Goal: Information Seeking & Learning: Understand process/instructions

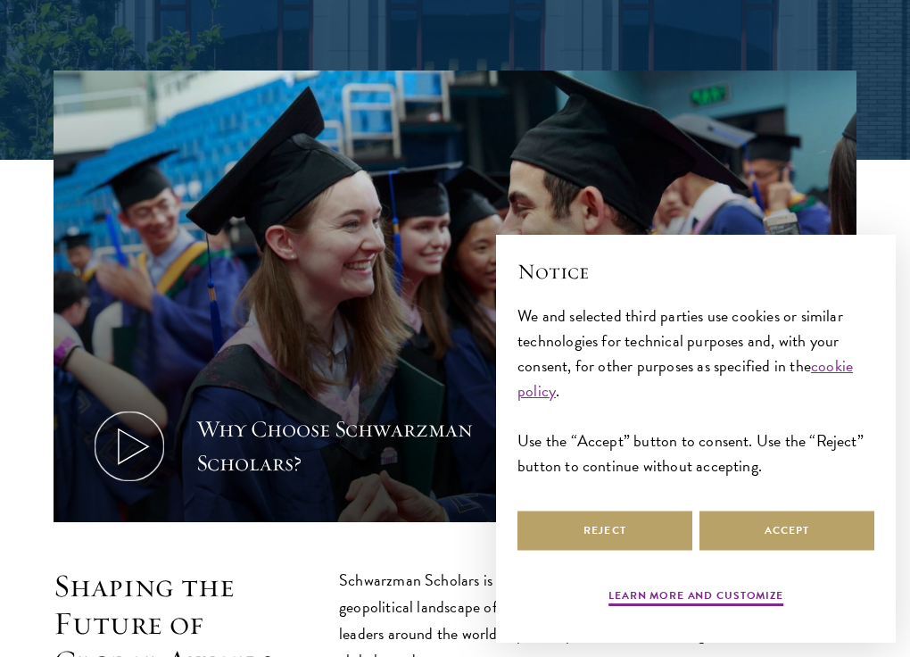
scroll to position [524, 0]
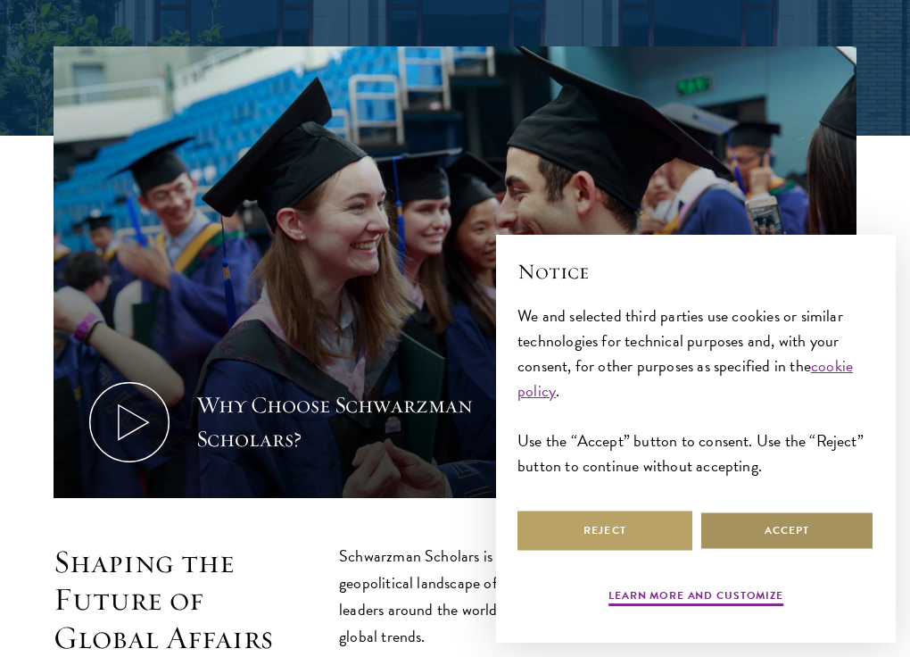
click at [798, 534] on button "Accept" at bounding box center [786, 530] width 175 height 40
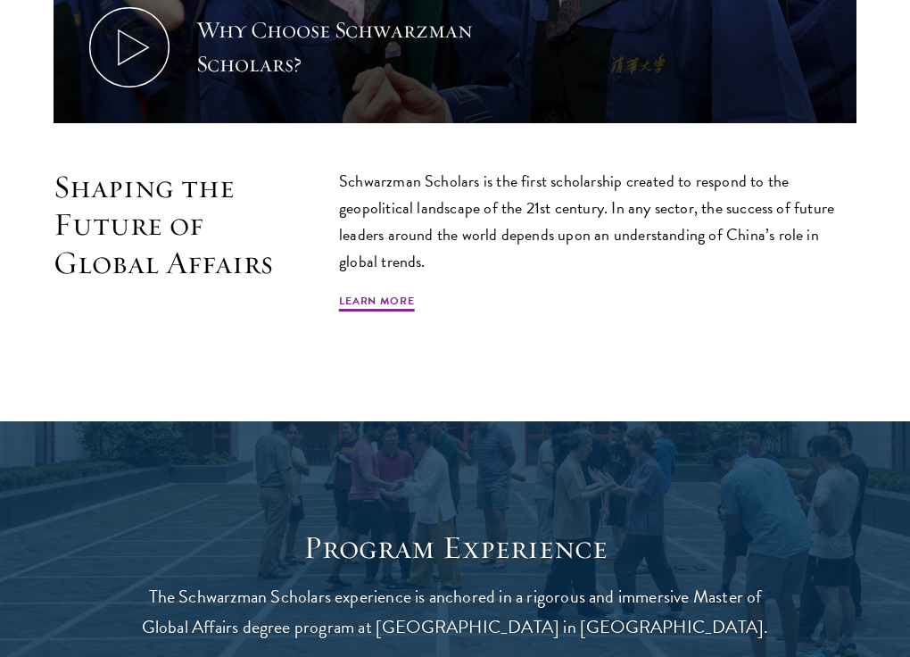
scroll to position [912, 0]
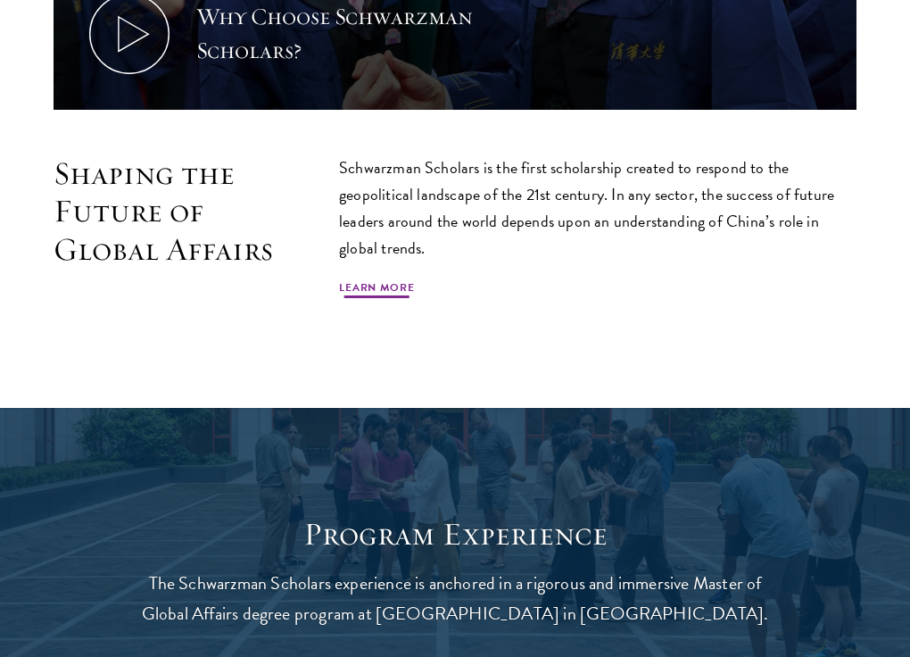
click at [394, 292] on link "Learn More" at bounding box center [377, 289] width 76 height 21
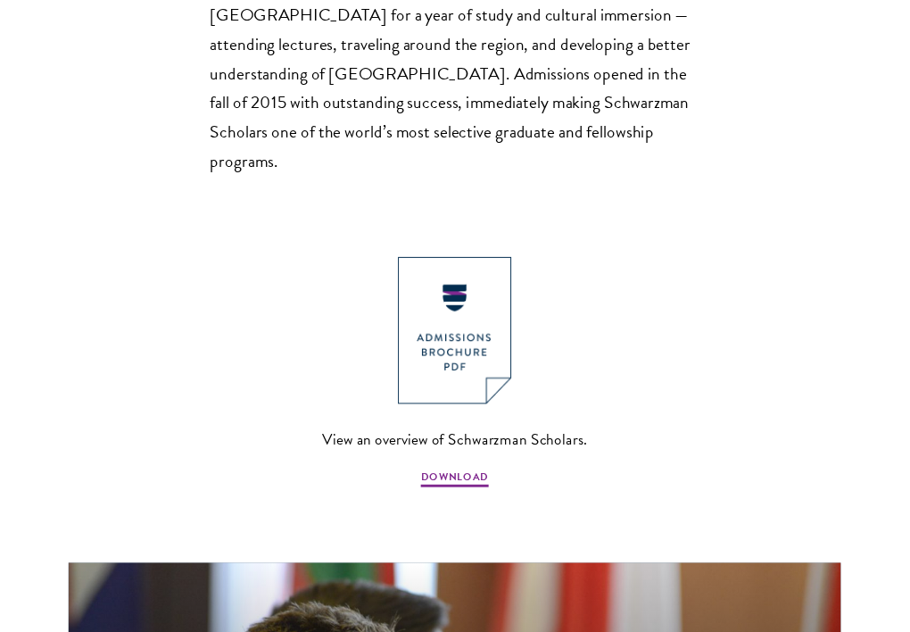
scroll to position [1612, 0]
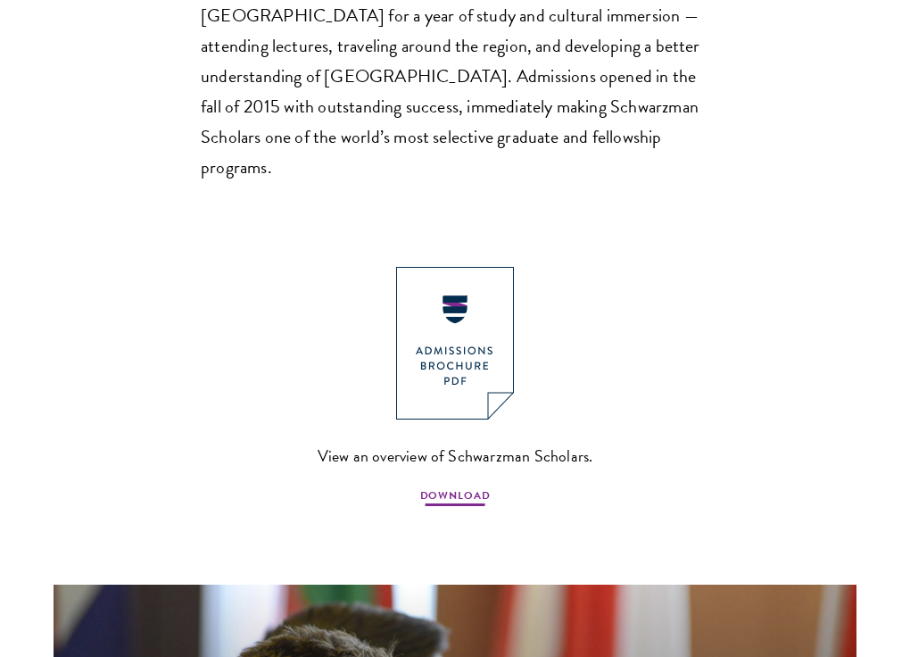
click at [462, 487] on span "DOWNLOAD" at bounding box center [455, 497] width 70 height 21
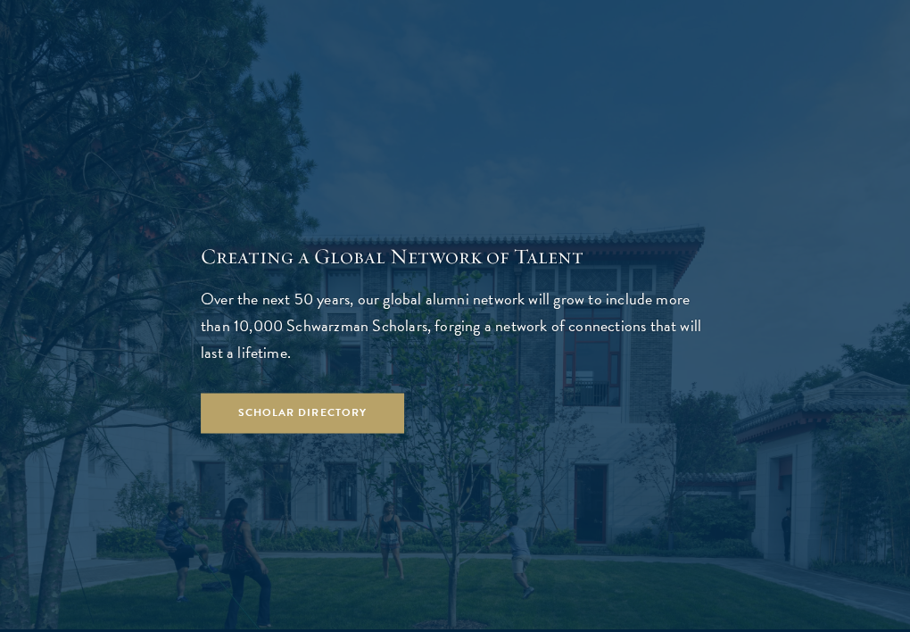
scroll to position [3134, 0]
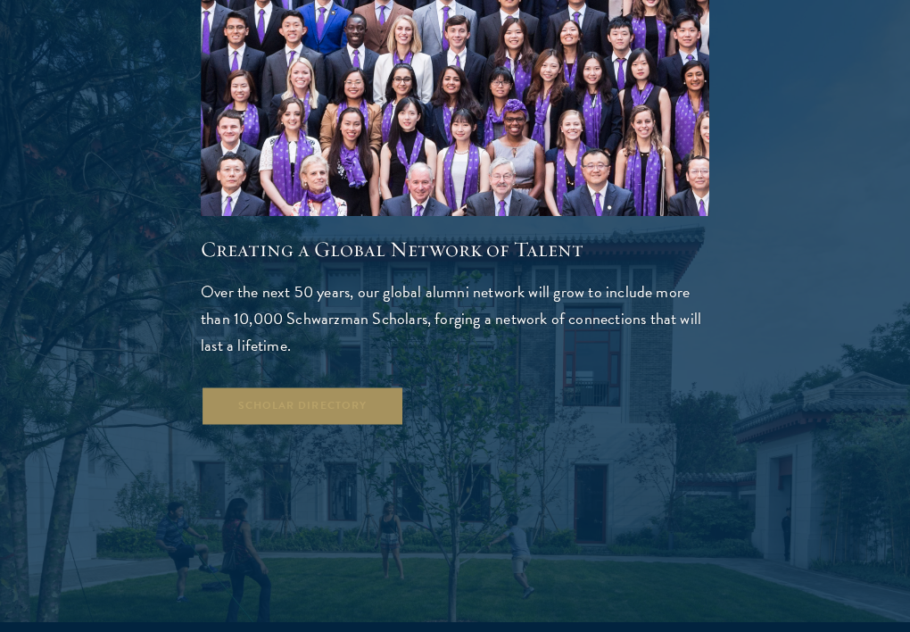
click at [359, 385] on link "Scholar Directory" at bounding box center [302, 405] width 203 height 40
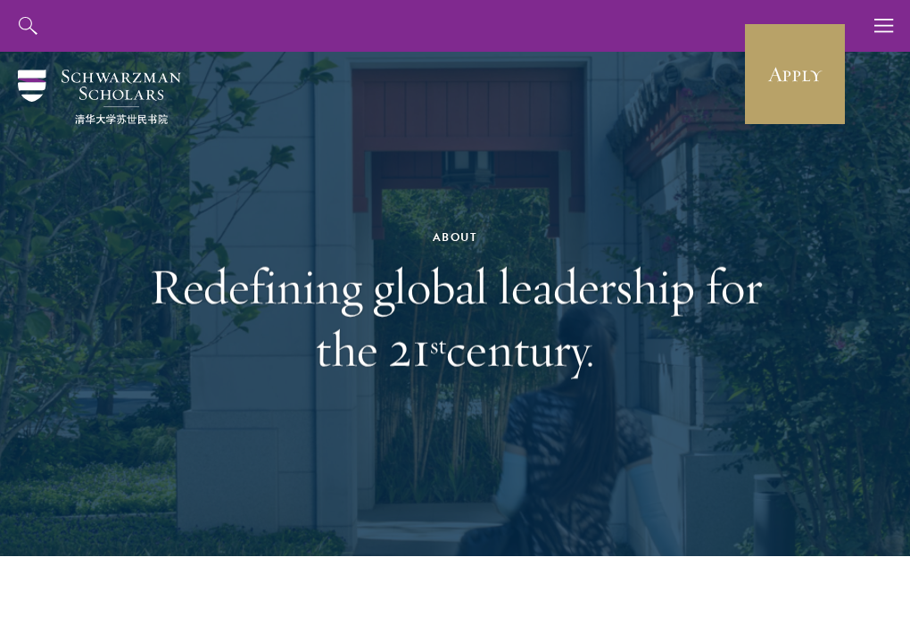
scroll to position [0, 0]
click at [884, 24] on icon "button" at bounding box center [884, 26] width 20 height 52
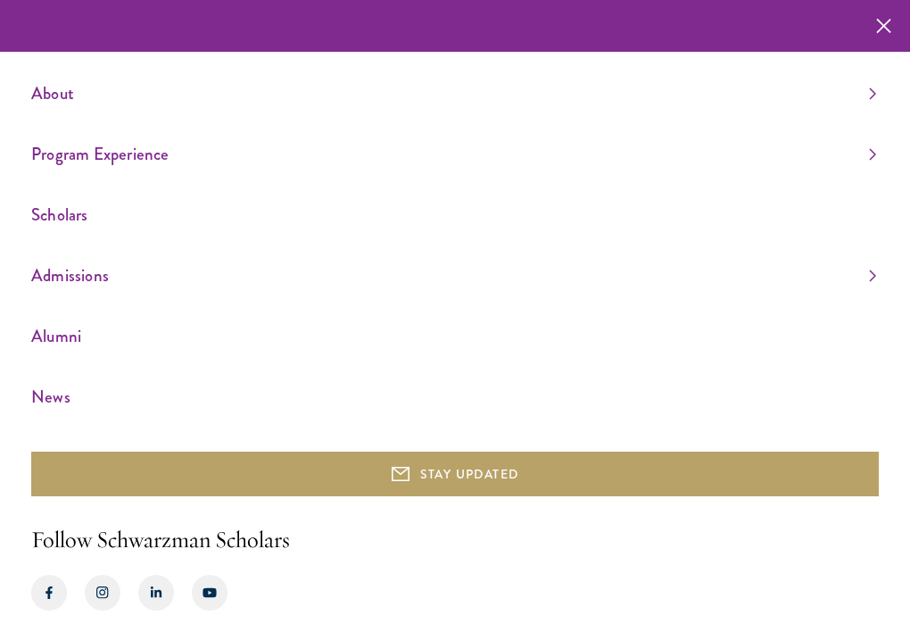
click at [54, 391] on link "News" at bounding box center [453, 396] width 845 height 29
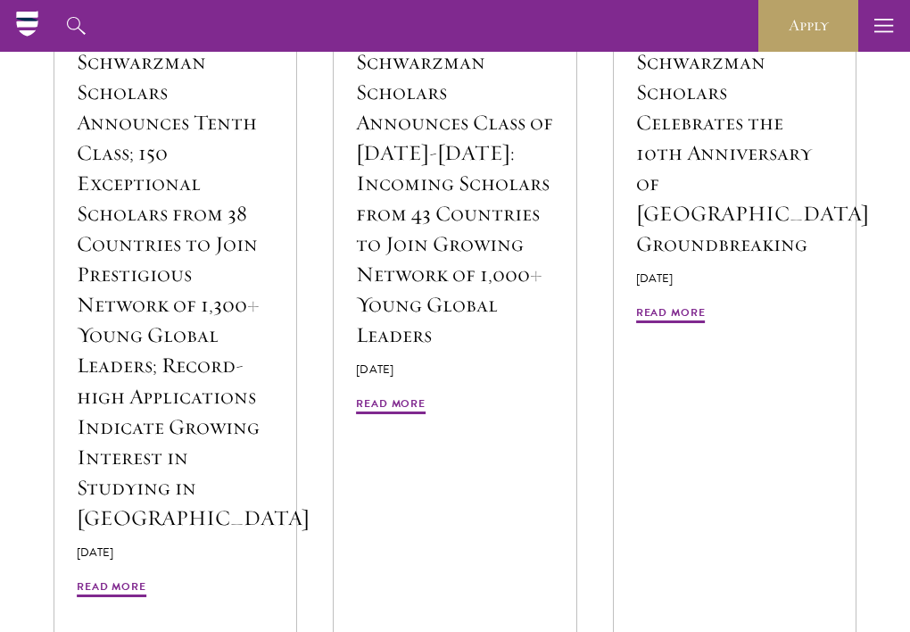
scroll to position [2034, 0]
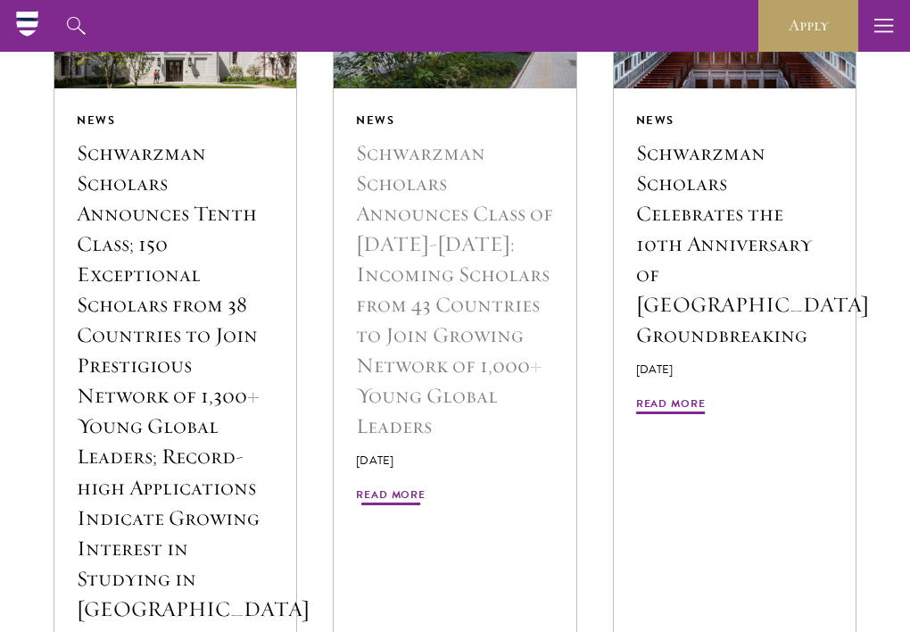
click at [407, 486] on span "Read More" at bounding box center [391, 496] width 70 height 21
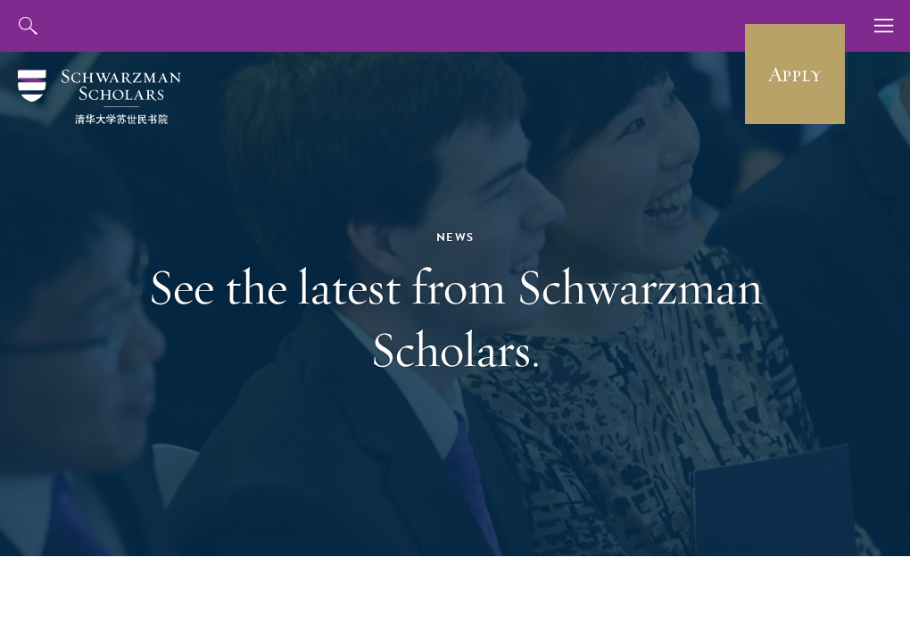
scroll to position [0, 0]
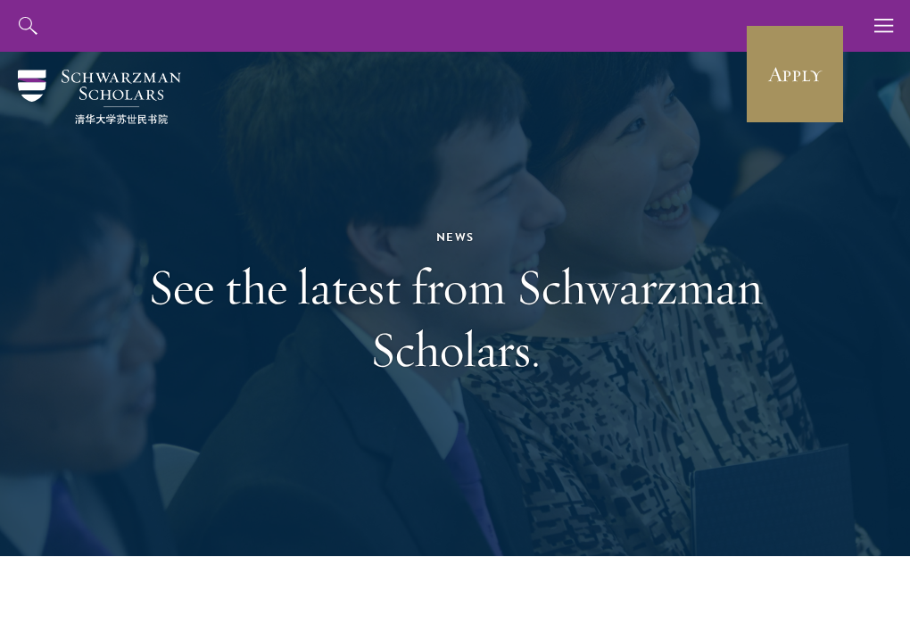
click at [815, 65] on link "Apply" at bounding box center [795, 74] width 100 height 100
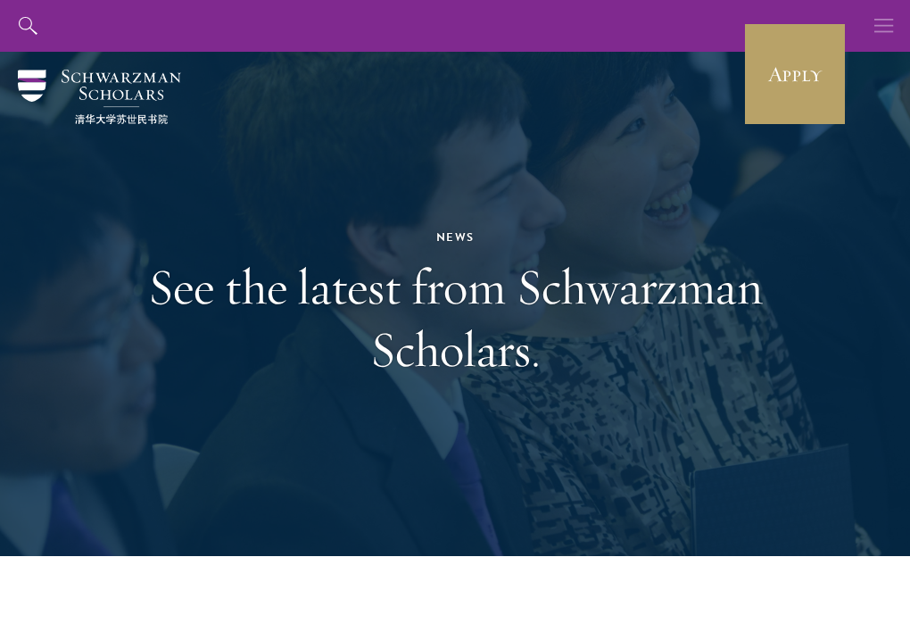
click at [880, 21] on icon "button" at bounding box center [884, 26] width 20 height 52
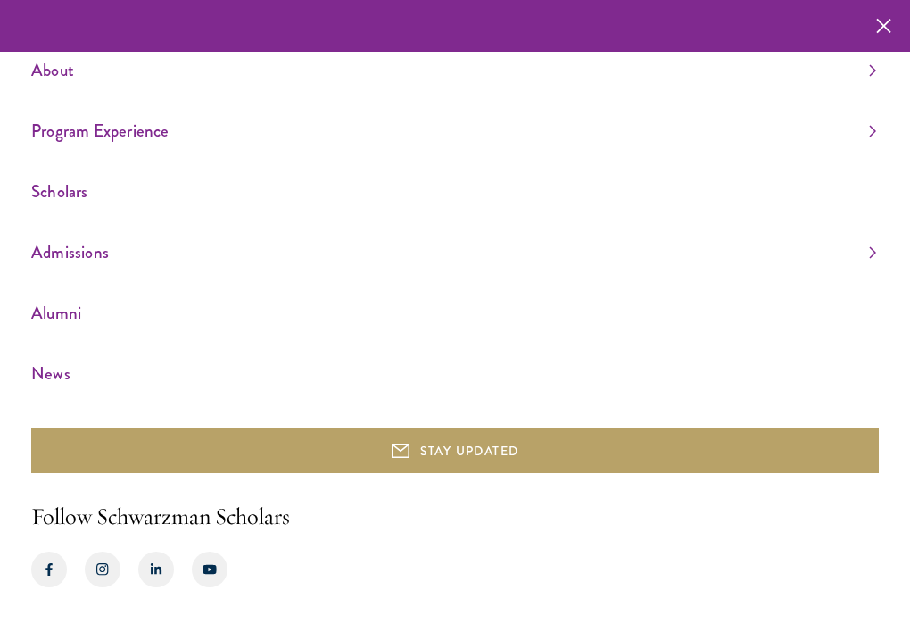
scroll to position [22, 0]
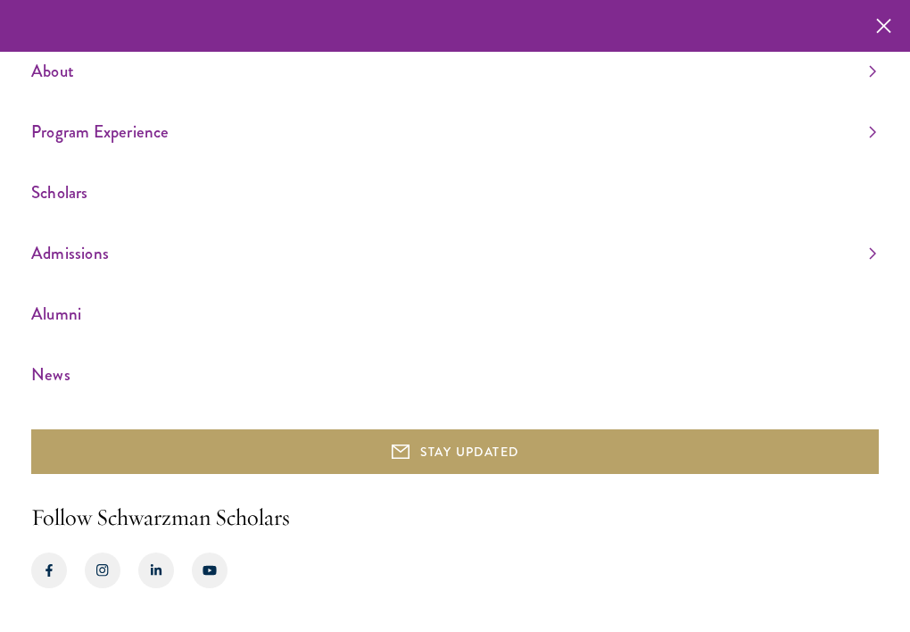
click at [62, 368] on link "News" at bounding box center [453, 374] width 845 height 29
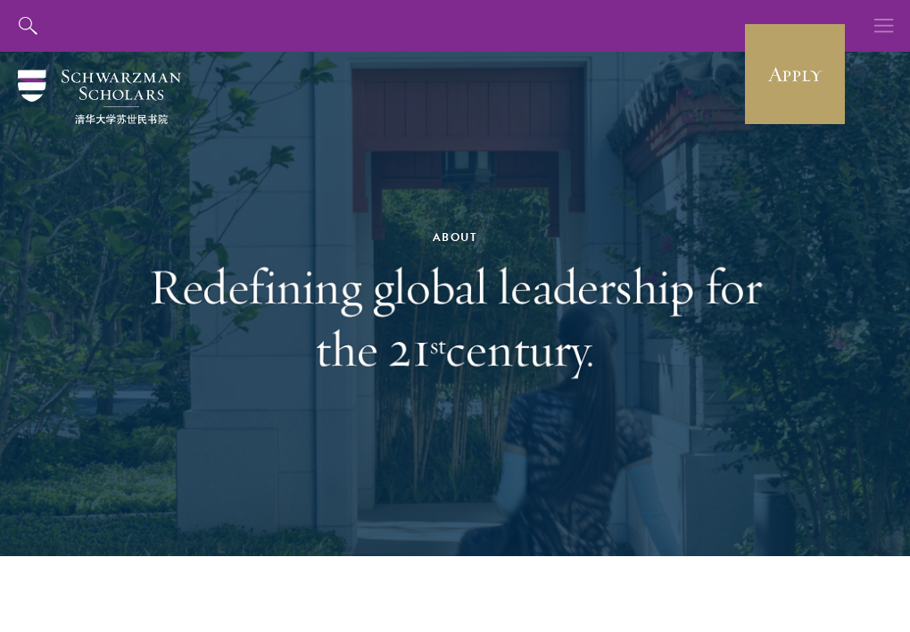
click at [881, 18] on icon "button" at bounding box center [884, 26] width 20 height 52
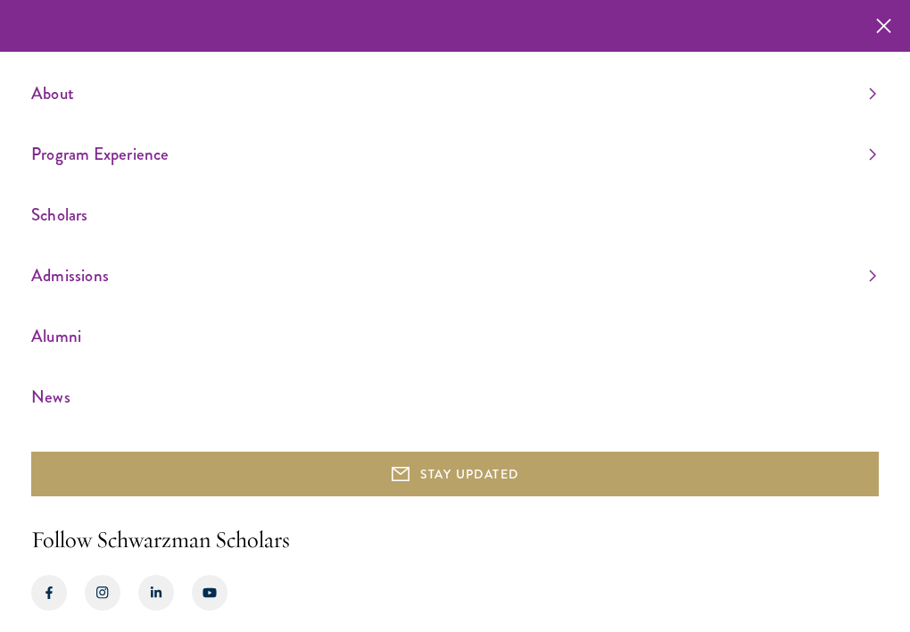
click at [87, 269] on link "Admissions" at bounding box center [453, 275] width 845 height 29
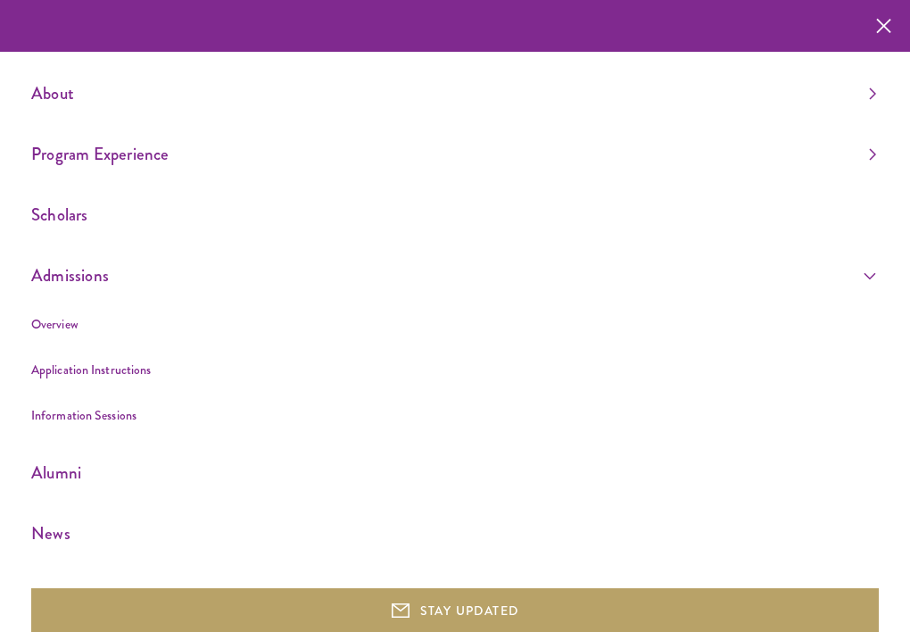
click at [103, 365] on link "Application Instructions" at bounding box center [91, 369] width 120 height 18
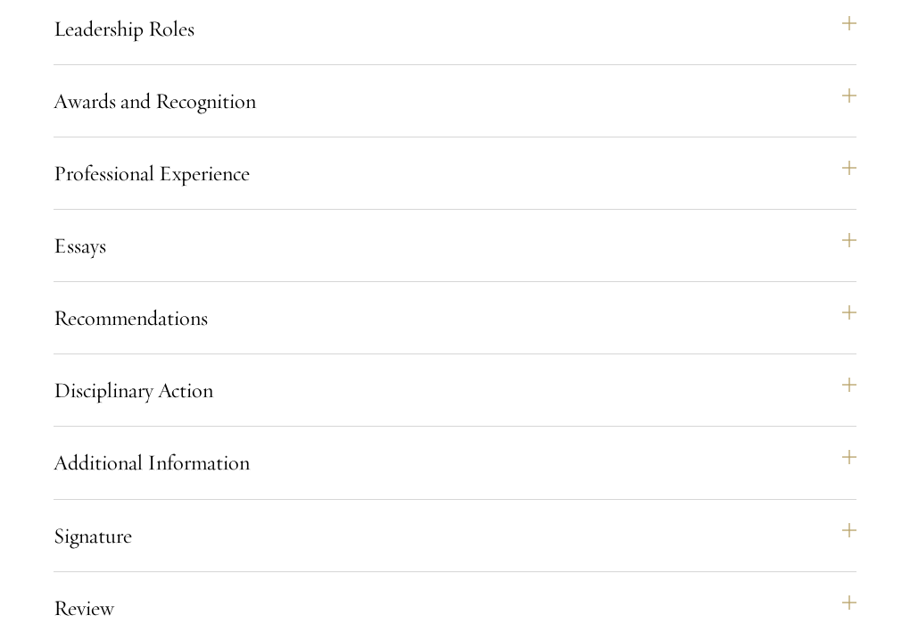
scroll to position [1982, 0]
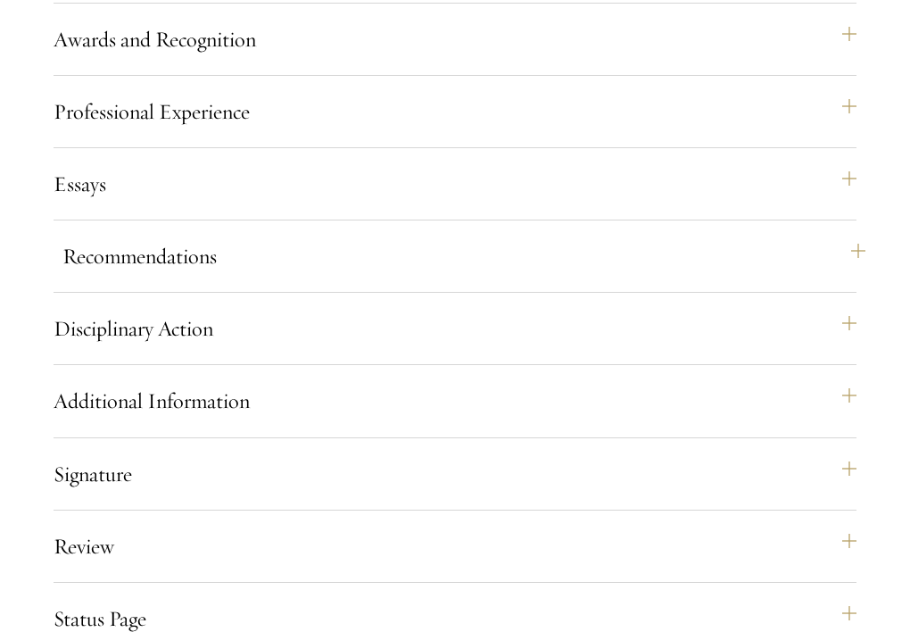
click at [127, 277] on button "Recommendations" at bounding box center [463, 256] width 803 height 43
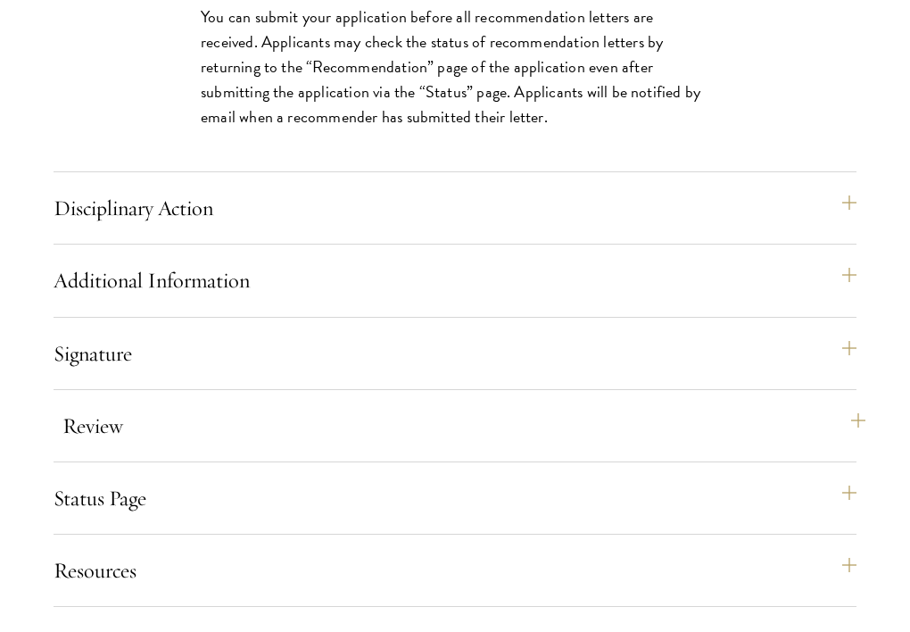
scroll to position [3411, 0]
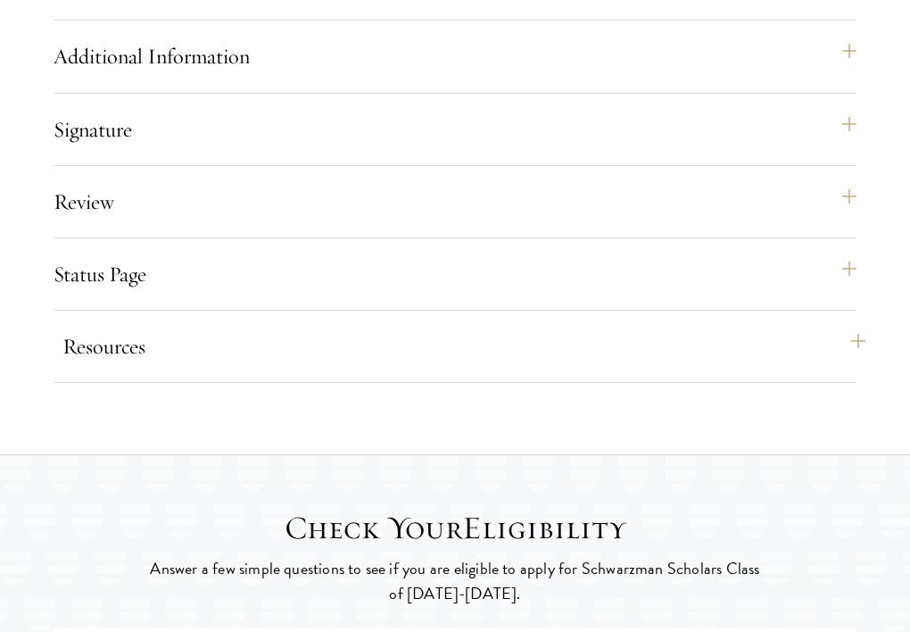
click at [136, 368] on button "Resources" at bounding box center [463, 346] width 803 height 43
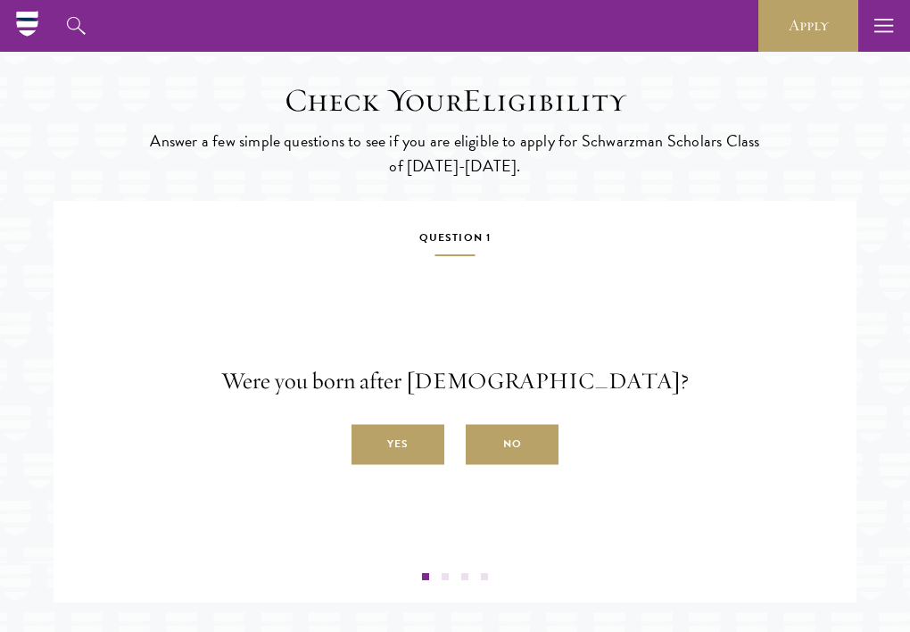
scroll to position [2859, 0]
